Goal: Information Seeking & Learning: Learn about a topic

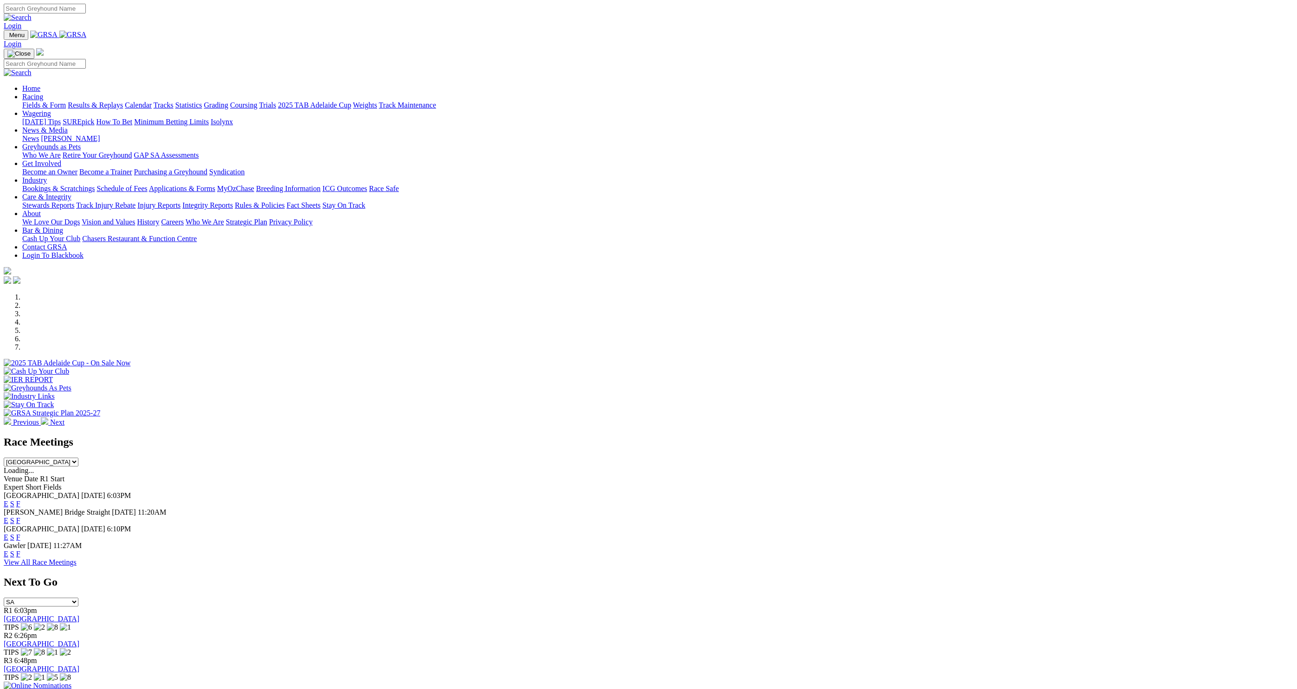
click at [20, 500] on link "F" at bounding box center [18, 504] width 4 height 8
